Goal: Obtain resource: Download file/media

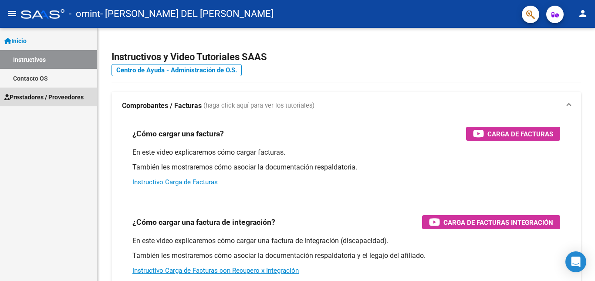
click at [41, 98] on span "Prestadores / Proveedores" at bounding box center [43, 97] width 79 height 10
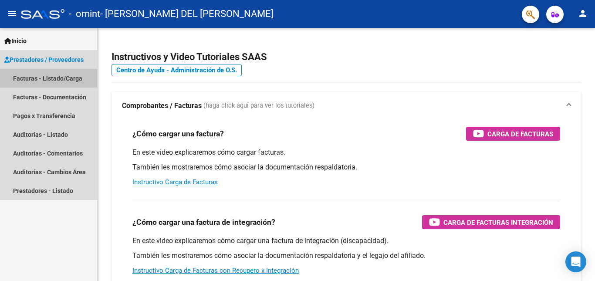
click at [35, 77] on link "Facturas - Listado/Carga" at bounding box center [48, 78] width 97 height 19
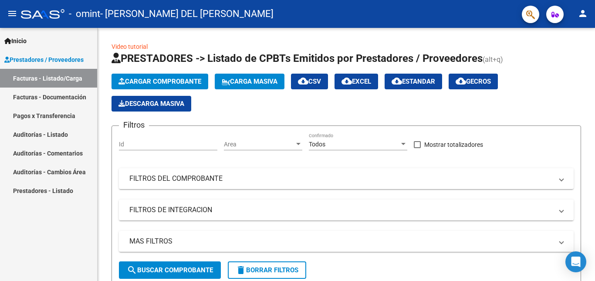
click at [47, 95] on link "Facturas - Documentación" at bounding box center [48, 97] width 97 height 19
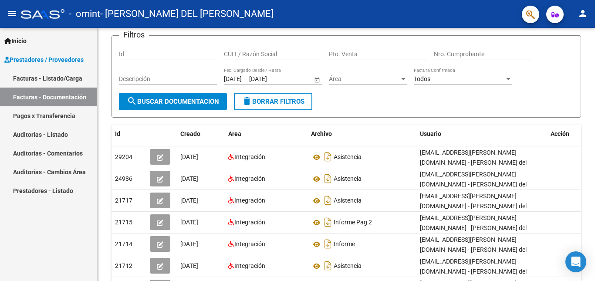
scroll to position [58, 0]
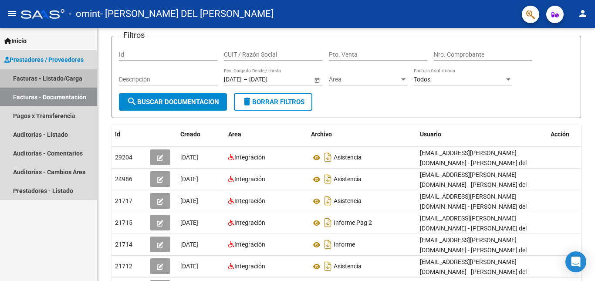
click at [58, 78] on link "Facturas - Listado/Carga" at bounding box center [48, 78] width 97 height 19
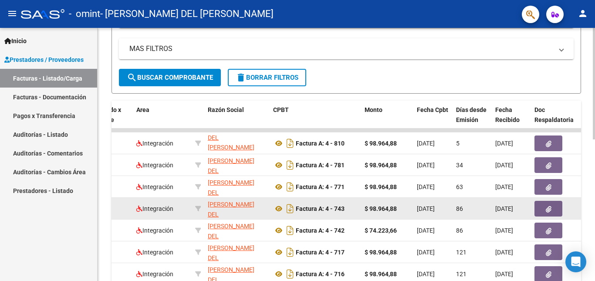
scroll to position [205, 0]
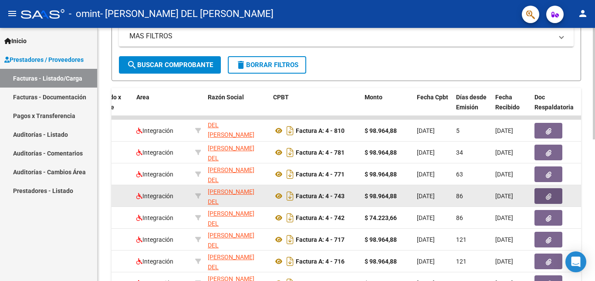
click at [557, 199] on button "button" at bounding box center [549, 196] width 28 height 16
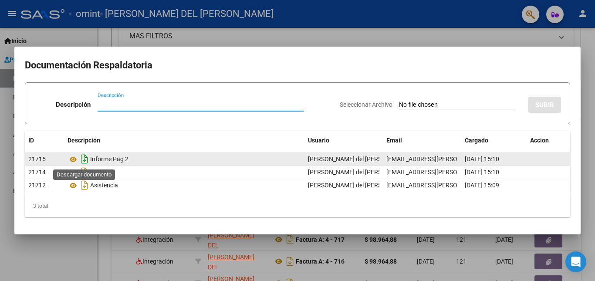
click at [85, 162] on icon "Descargar documento" at bounding box center [84, 159] width 11 height 14
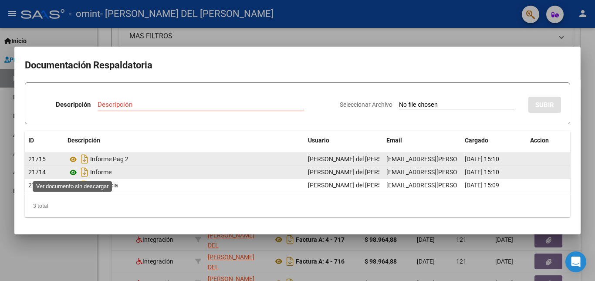
click at [75, 172] on icon at bounding box center [73, 172] width 11 height 10
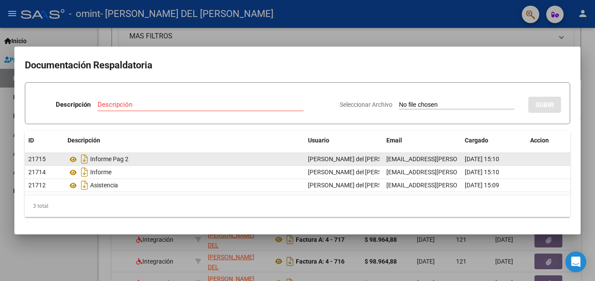
click at [586, 233] on div at bounding box center [297, 140] width 595 height 281
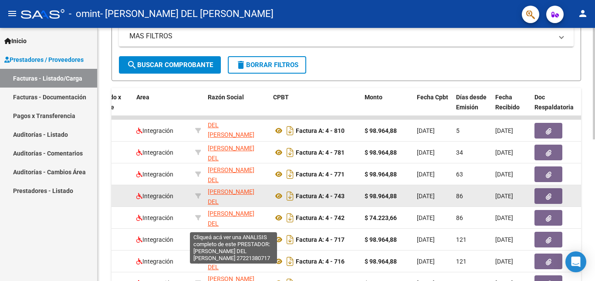
scroll to position [176, 0]
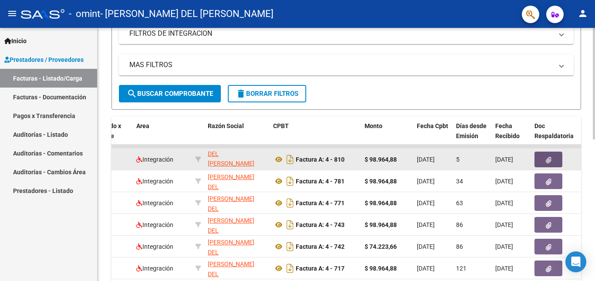
click at [543, 158] on button "button" at bounding box center [549, 160] width 28 height 16
